Goal: Check status: Check status

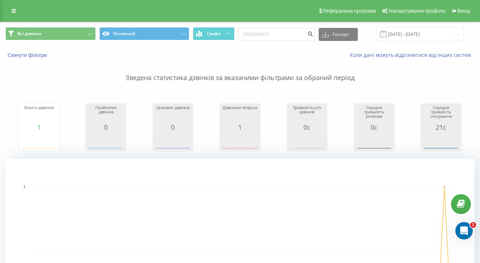
click at [12, 6] on link at bounding box center [13, 11] width 13 height 10
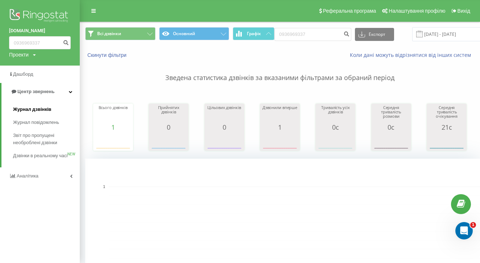
click at [24, 111] on link "Журнал дзвінків" at bounding box center [46, 109] width 67 height 13
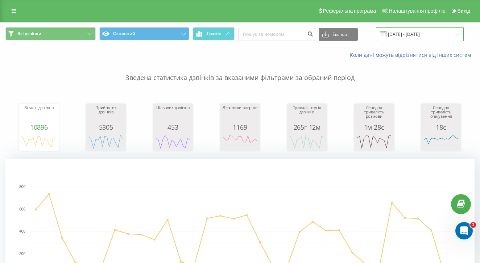
click at [404, 38] on input "22.07.2025 - 22.08.2025" at bounding box center [420, 34] width 88 height 14
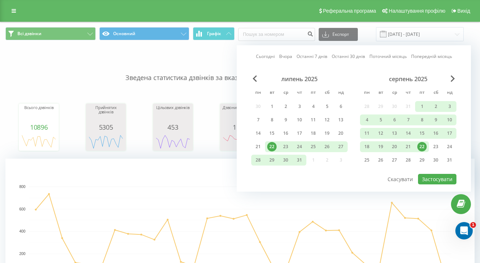
click at [279, 60] on div "Сьогодні Вчора Останні 7 днів Останні 30 днів Поточний місяць Попередній місяць" at bounding box center [354, 56] width 196 height 7
click at [283, 60] on link "Вчора" at bounding box center [285, 56] width 13 height 7
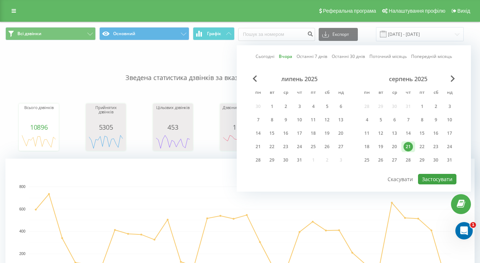
click at [421, 185] on button "Застосувати" at bounding box center [437, 179] width 38 height 11
type input "21.08.2025 - 21.08.2025"
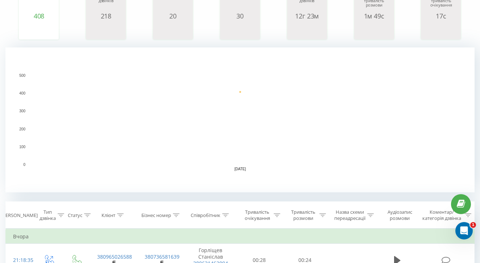
scroll to position [190, 0]
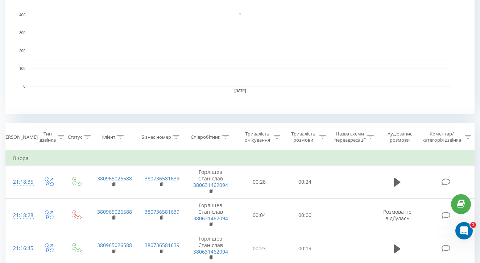
click at [224, 139] on icon at bounding box center [225, 137] width 7 height 4
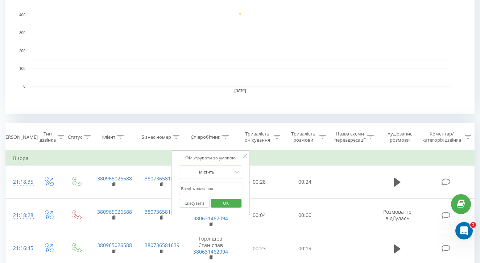
click at [209, 196] on input "text" at bounding box center [211, 189] width 64 height 13
type input "влас"
drag, startPoint x: 218, startPoint y: 224, endPoint x: 245, endPoint y: 198, distance: 37.0
click at [225, 209] on span "OK" at bounding box center [226, 203] width 20 height 11
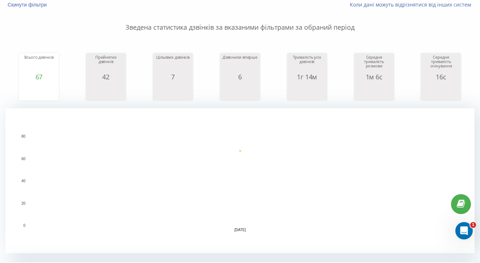
scroll to position [69, 0]
